Goal: Information Seeking & Learning: Learn about a topic

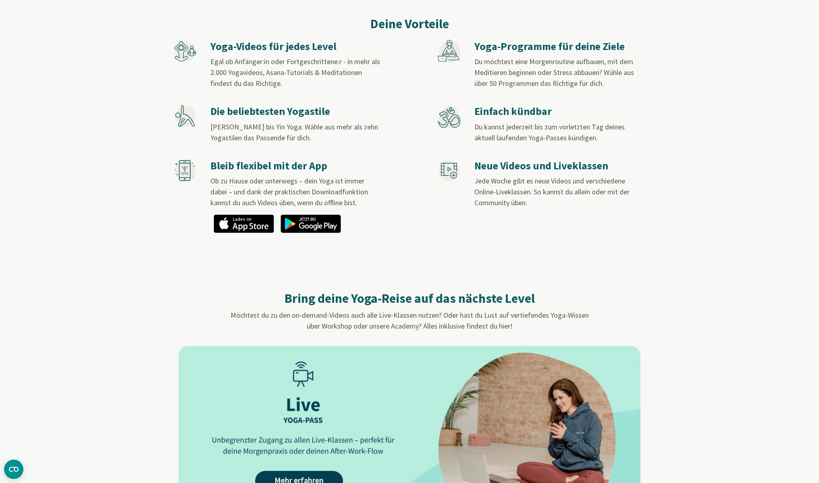
scroll to position [671, 0]
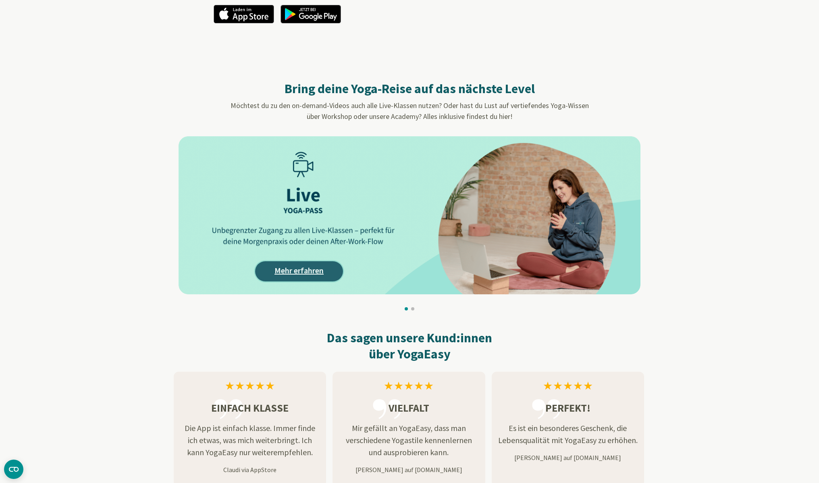
drag, startPoint x: 302, startPoint y: 273, endPoint x: 308, endPoint y: 271, distance: 5.9
click at [302, 273] on link "Mehr erfahren" at bounding box center [299, 271] width 88 height 20
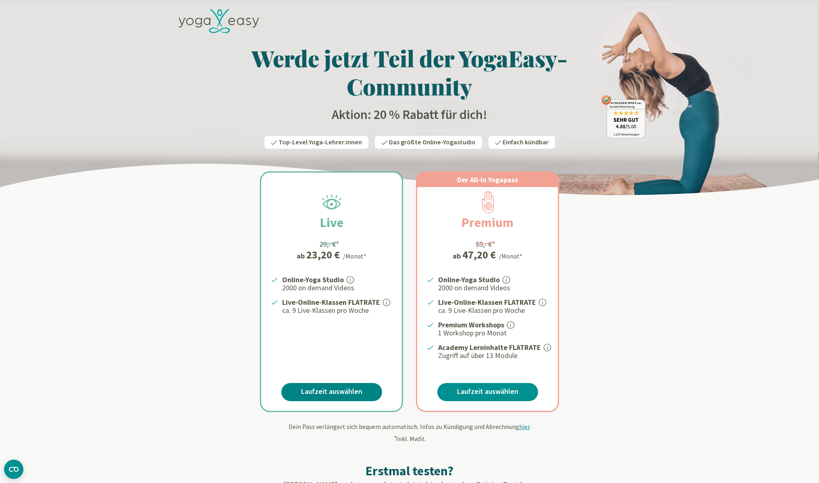
click at [317, 388] on link "Laufzeit auswählen" at bounding box center [331, 392] width 101 height 18
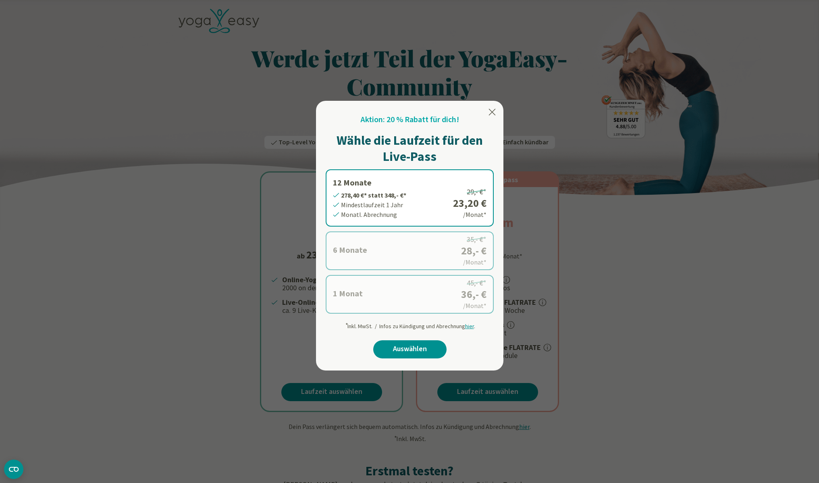
click at [495, 112] on icon at bounding box center [492, 112] width 10 height 10
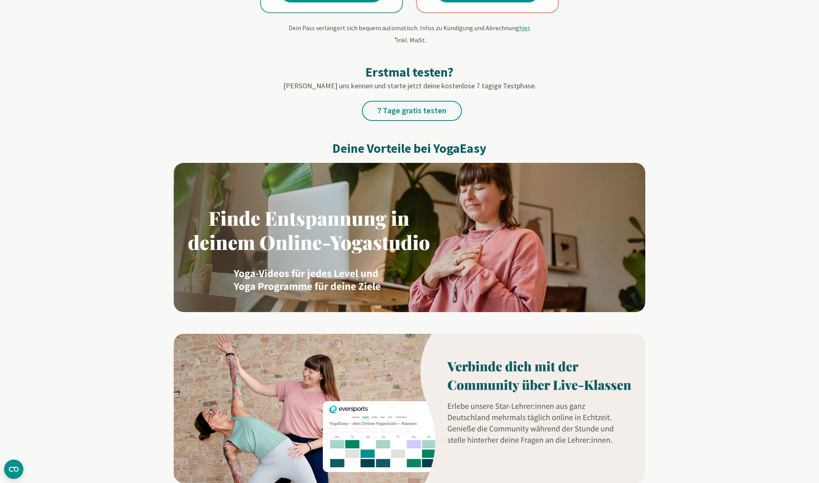
scroll to position [419, 0]
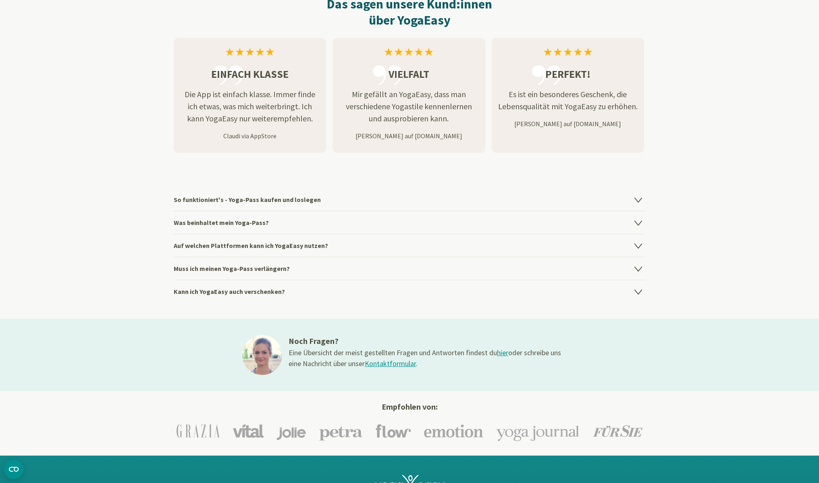
scroll to position [1006, 0]
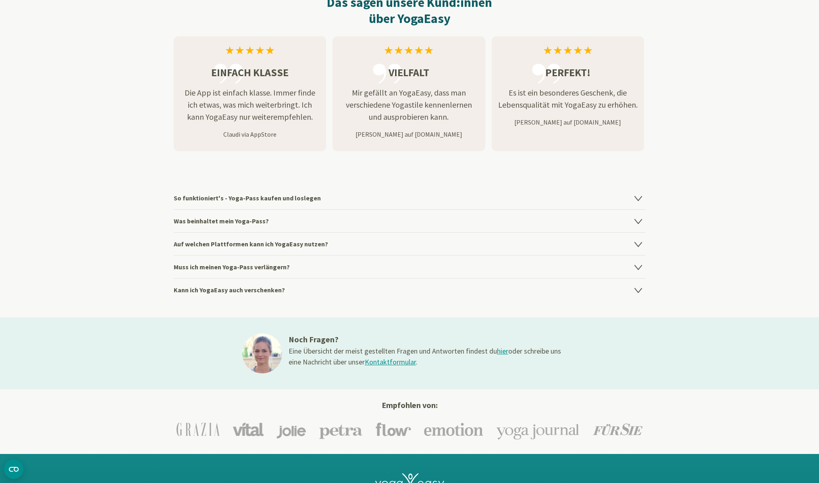
click at [309, 200] on h4 "So funktioniert's - Yoga-Pass kaufen und loslegen" at bounding box center [410, 198] width 472 height 23
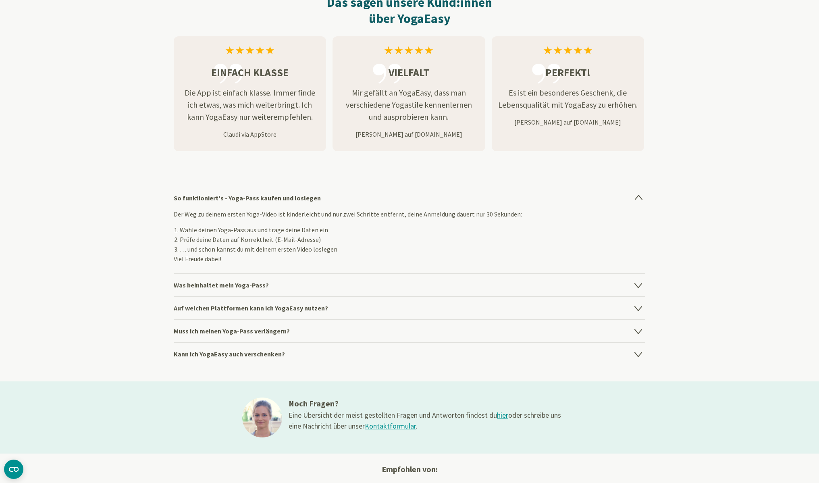
click at [230, 289] on h4 "Was beinhaltet mein Yoga-Pass?" at bounding box center [410, 284] width 472 height 23
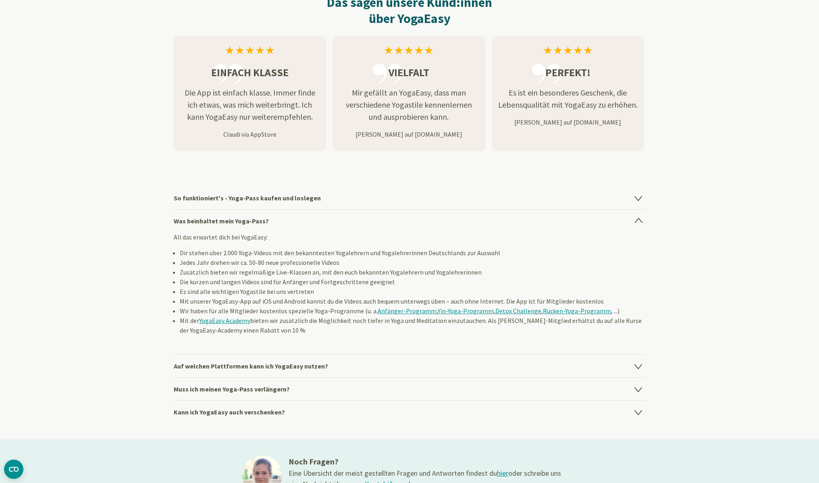
click at [289, 364] on h4 "Auf welchen Plattformen kann ich YogaEasy nutzen?" at bounding box center [410, 365] width 472 height 23
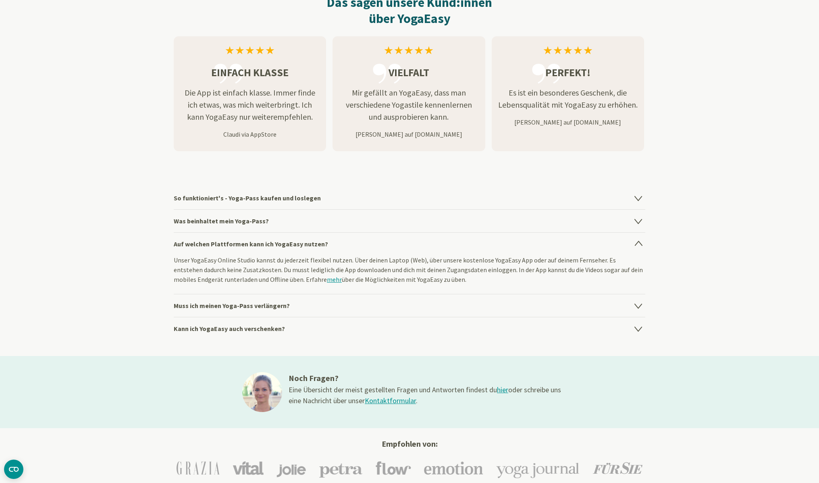
click at [327, 280] on link "mehr" at bounding box center [334, 279] width 15 height 8
click at [213, 301] on h4 "Muss ich meinen Yoga-Pass verlängern?" at bounding box center [410, 305] width 472 height 23
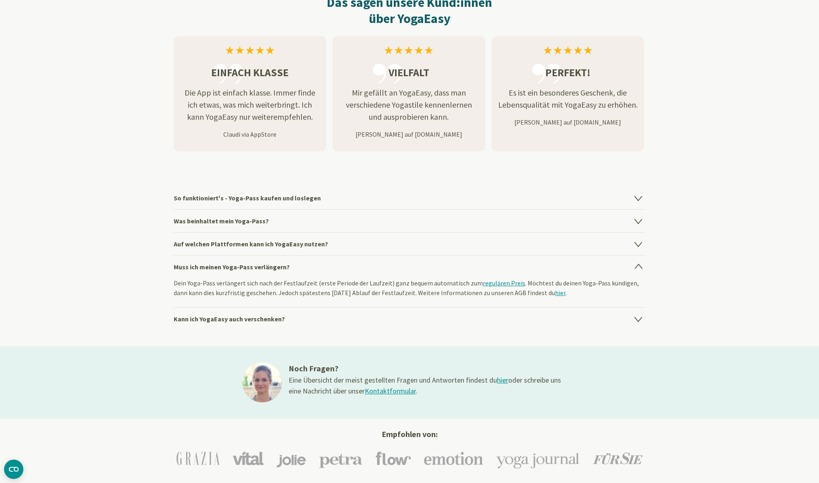
click at [241, 317] on h4 "Kann ich YogaEasy auch verschenken?" at bounding box center [410, 318] width 472 height 23
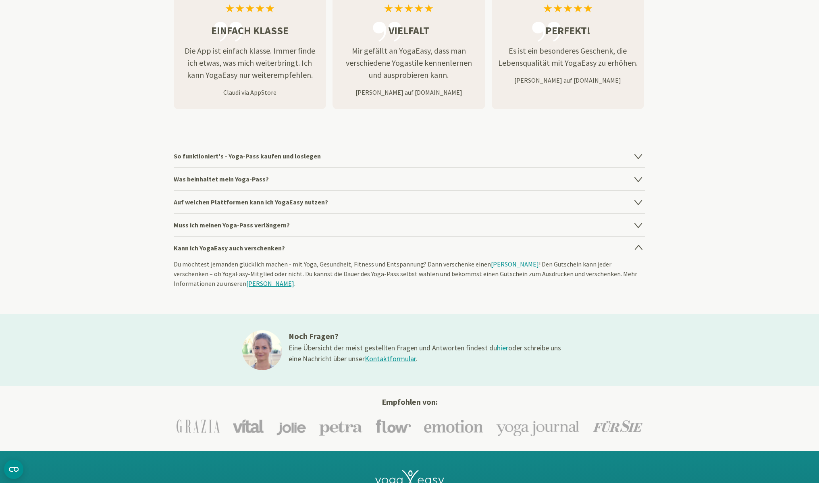
scroll to position [1300, 0]
